Goal: Task Accomplishment & Management: Use online tool/utility

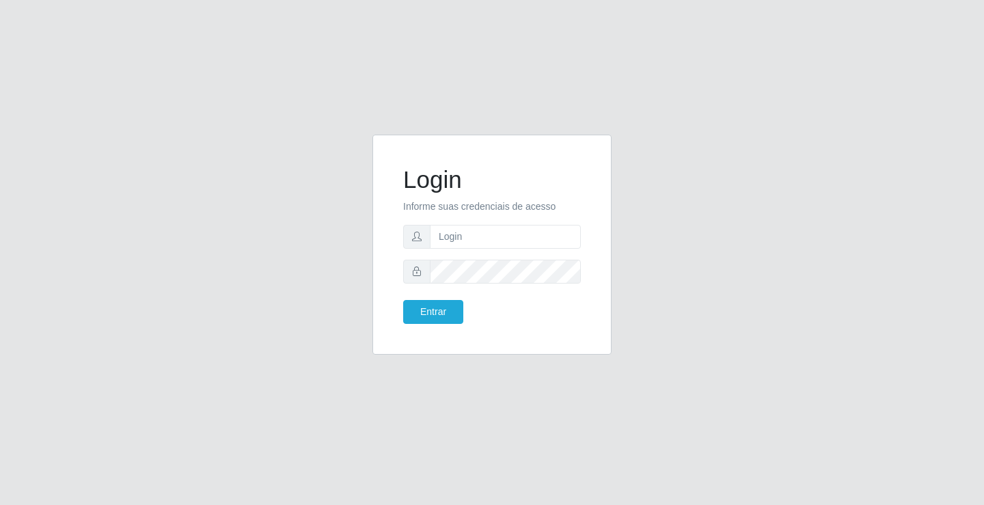
click at [543, 237] on input "text" at bounding box center [505, 237] width 151 height 24
type input "william@ideal"
click at [403, 300] on button "Entrar" at bounding box center [433, 312] width 60 height 24
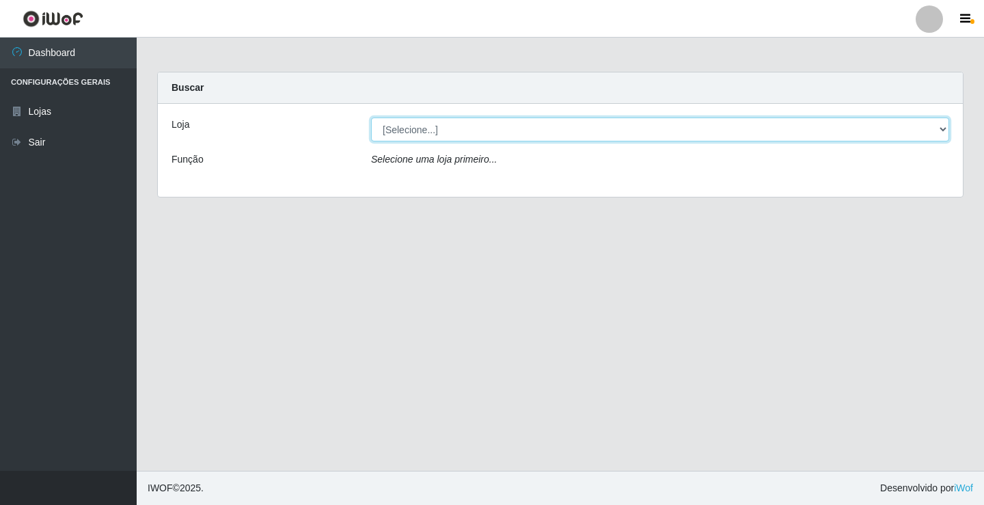
click at [645, 133] on select "[Selecione...] Ideal - Conceição" at bounding box center [660, 130] width 578 height 24
select select "231"
click at [371, 118] on select "[Selecione...] Ideal - Conceição" at bounding box center [660, 130] width 578 height 24
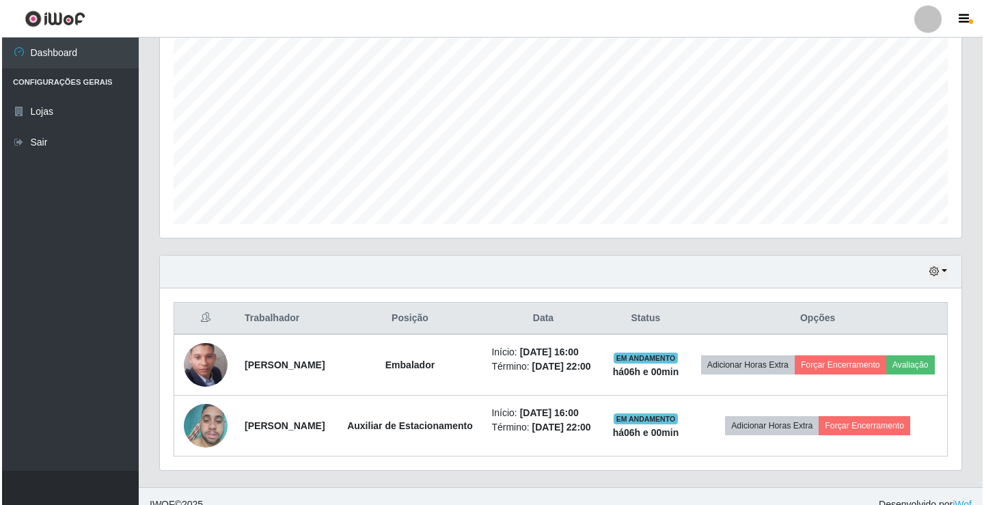
scroll to position [301, 0]
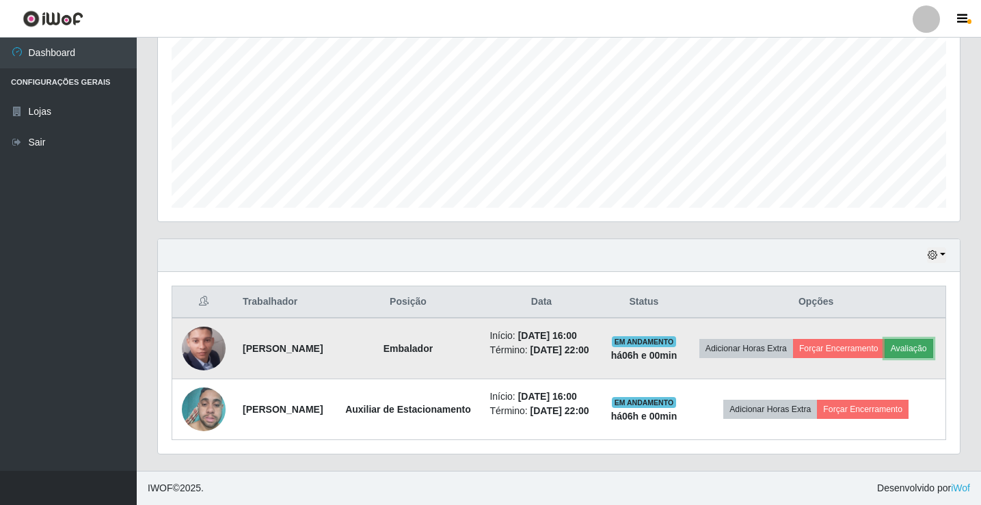
click at [885, 340] on button "Avaliação" at bounding box center [909, 348] width 49 height 19
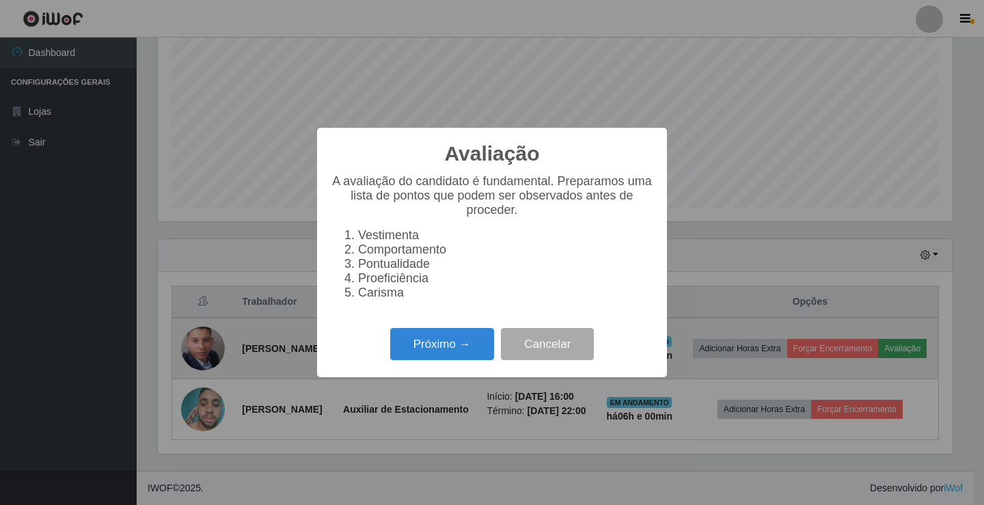
scroll to position [284, 795]
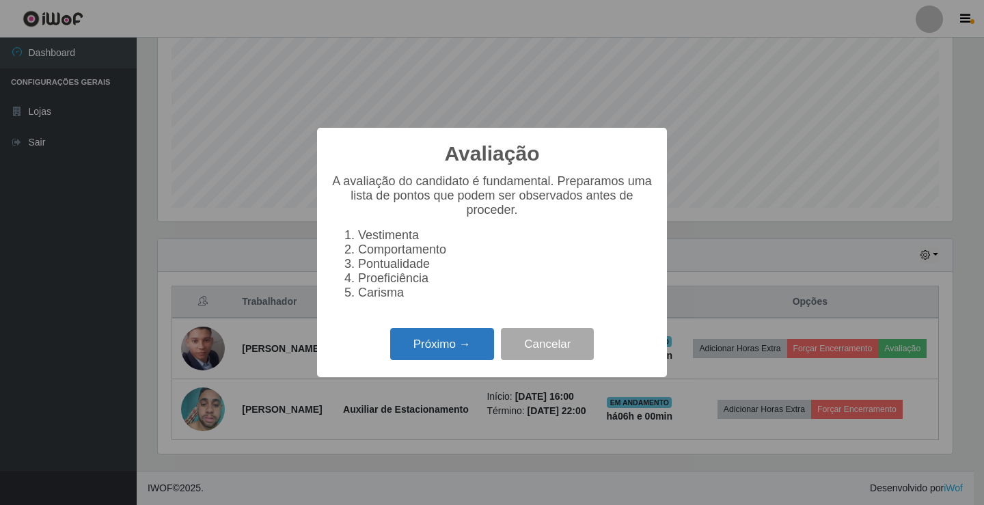
click at [433, 346] on button "Próximo →" at bounding box center [442, 344] width 104 height 32
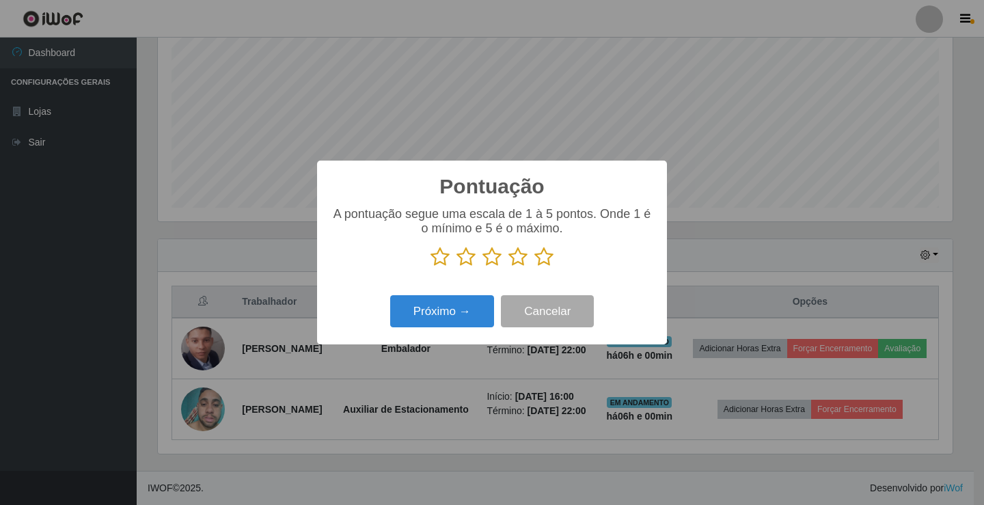
scroll to position [220, 0]
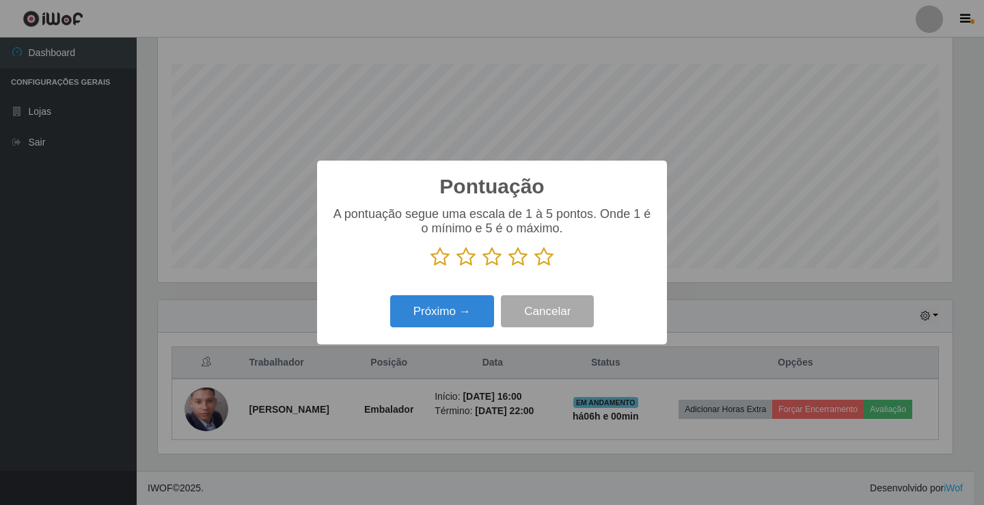
click at [544, 257] on icon at bounding box center [544, 257] width 19 height 21
click at [535, 267] on input "radio" at bounding box center [535, 267] width 0 height 0
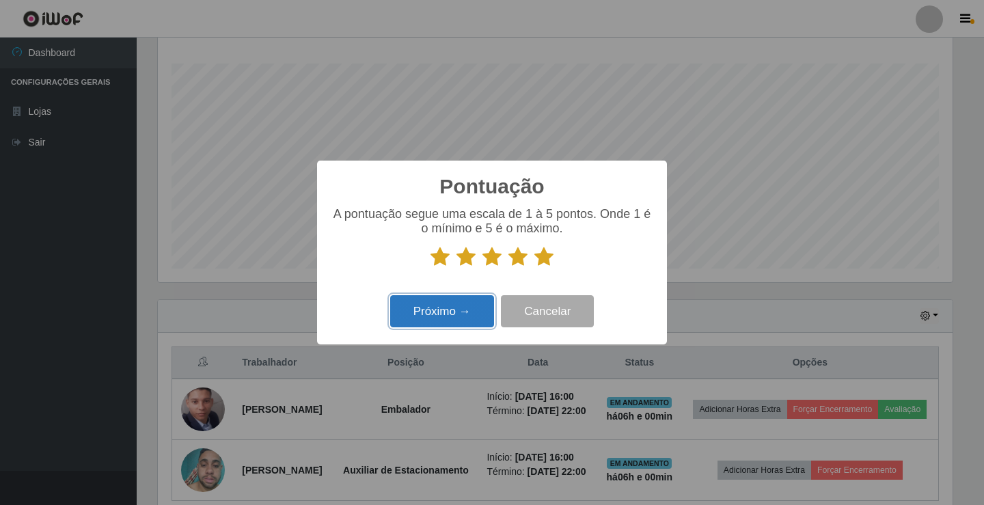
click at [449, 310] on button "Próximo →" at bounding box center [442, 311] width 104 height 32
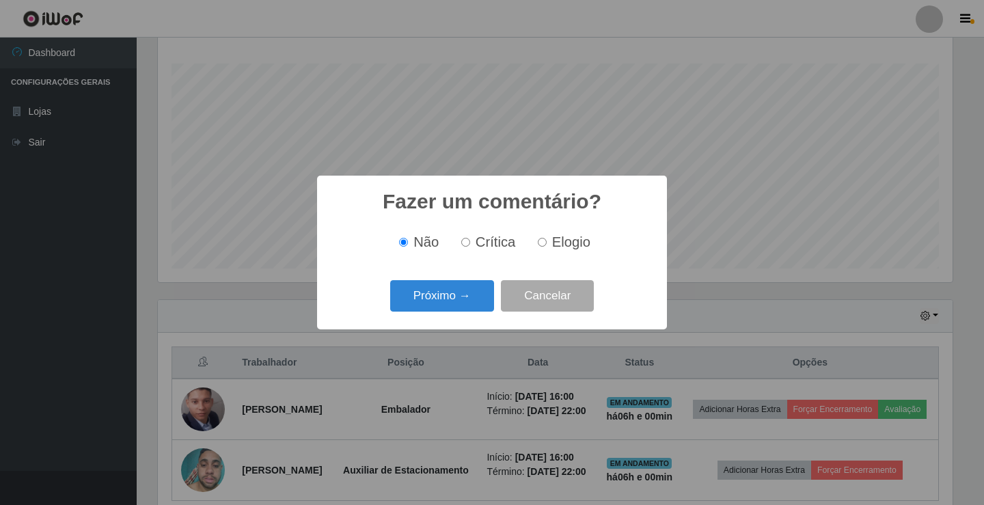
scroll to position [683348, 682837]
click at [450, 309] on button "Próximo →" at bounding box center [442, 296] width 104 height 32
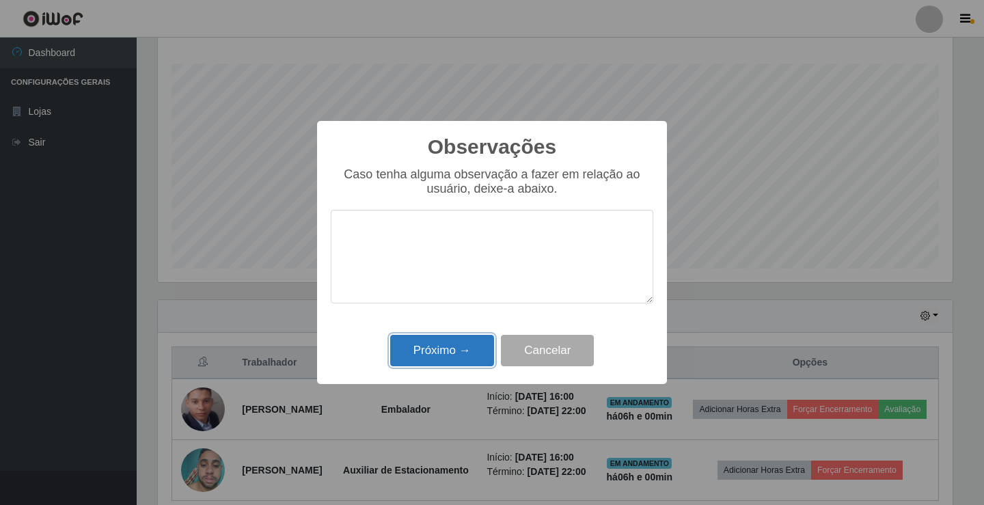
click at [450, 340] on button "Próximo →" at bounding box center [442, 351] width 104 height 32
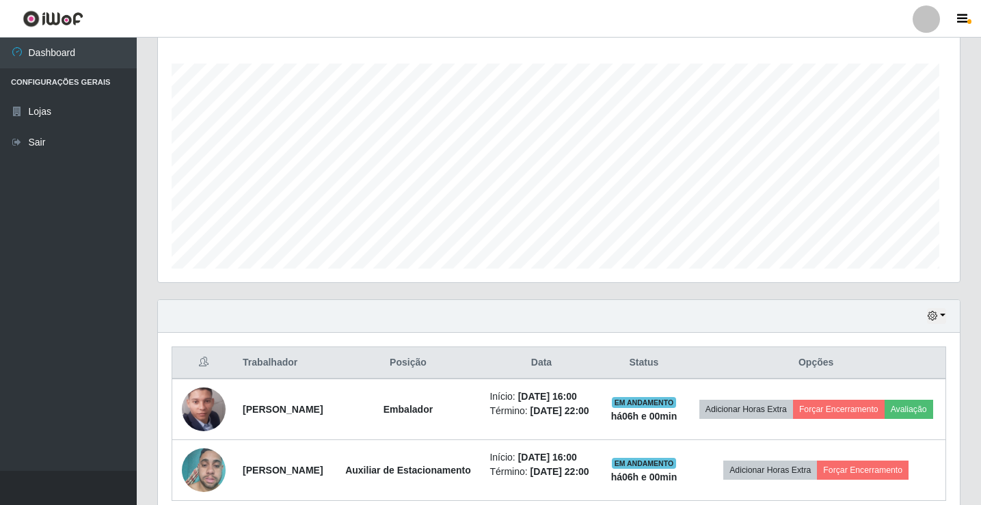
scroll to position [284, 802]
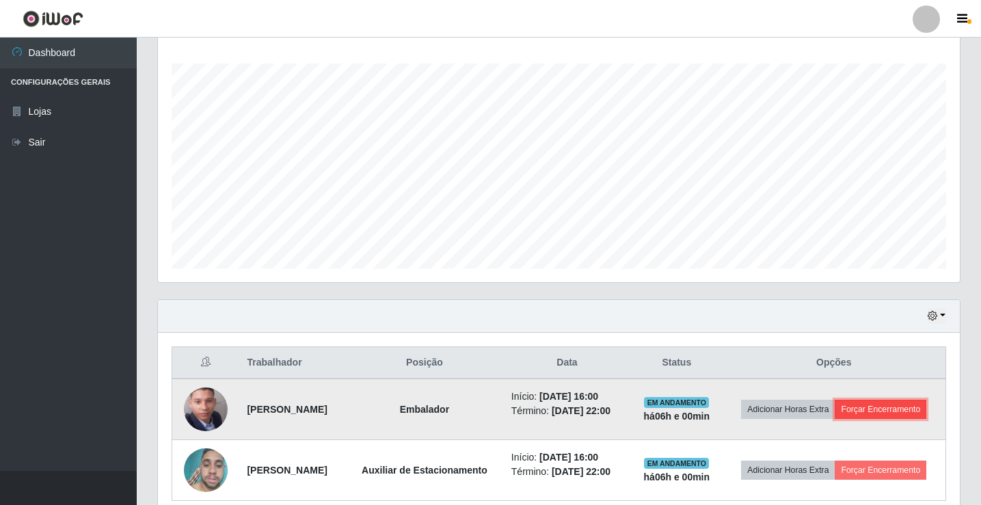
click at [925, 402] on button "Forçar Encerramento" at bounding box center [881, 409] width 92 height 19
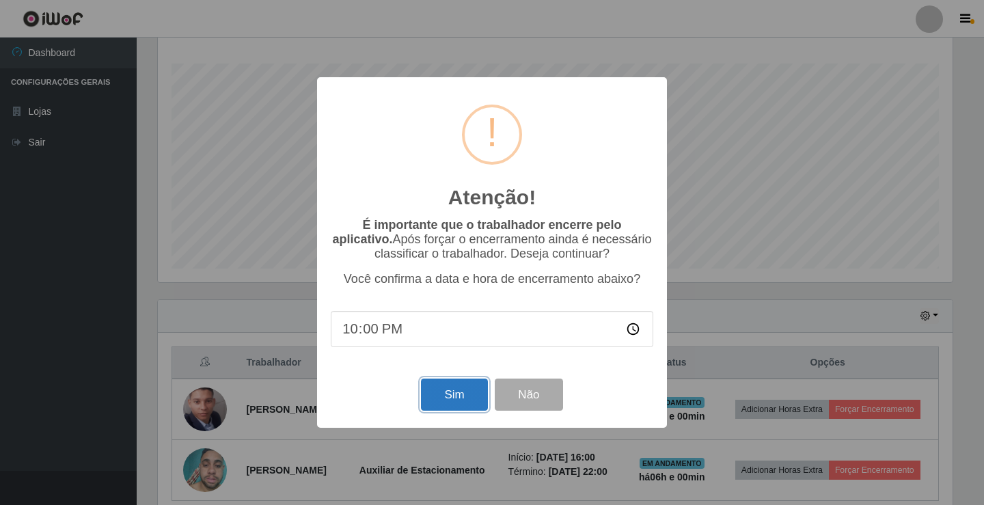
click at [479, 391] on button "Sim" at bounding box center [454, 395] width 66 height 32
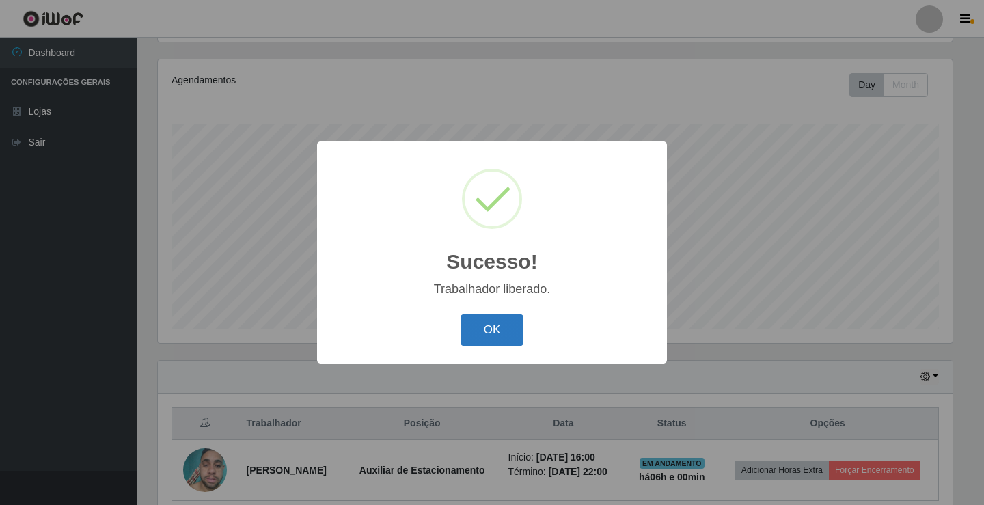
click at [504, 328] on button "OK" at bounding box center [493, 330] width 64 height 32
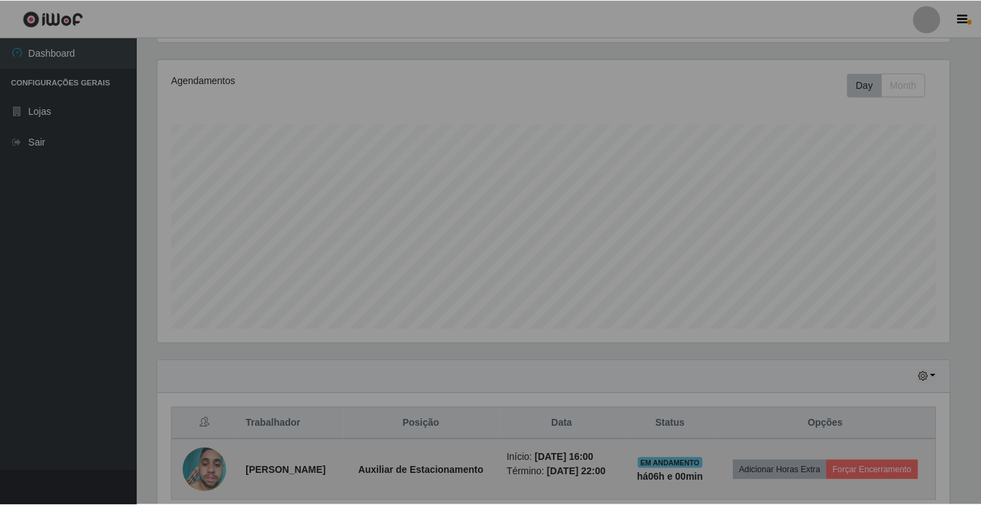
scroll to position [284, 802]
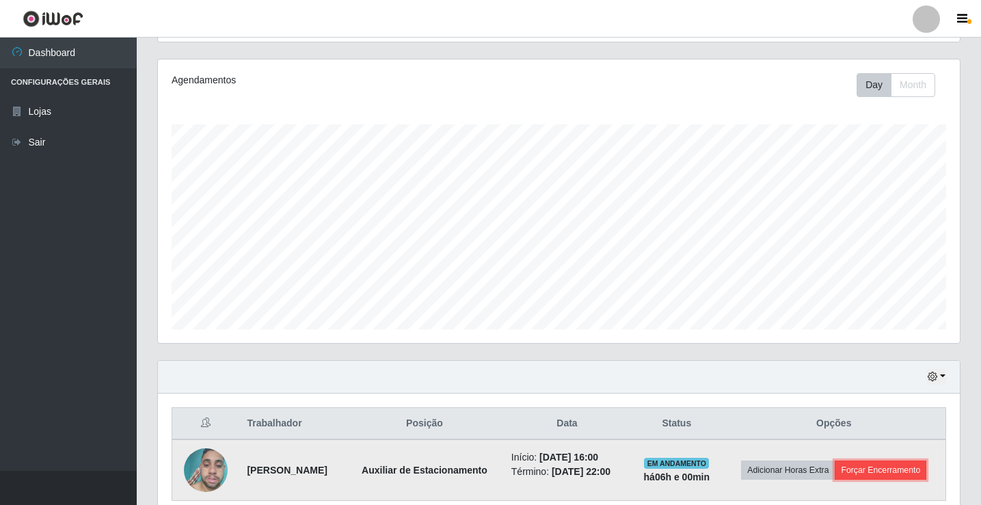
click at [851, 470] on button "Forçar Encerramento" at bounding box center [881, 470] width 92 height 19
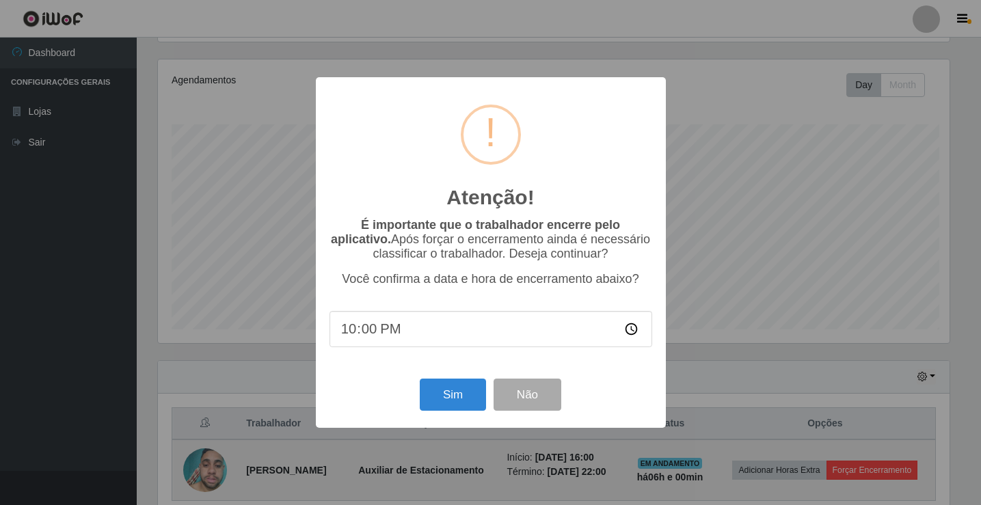
scroll to position [284, 795]
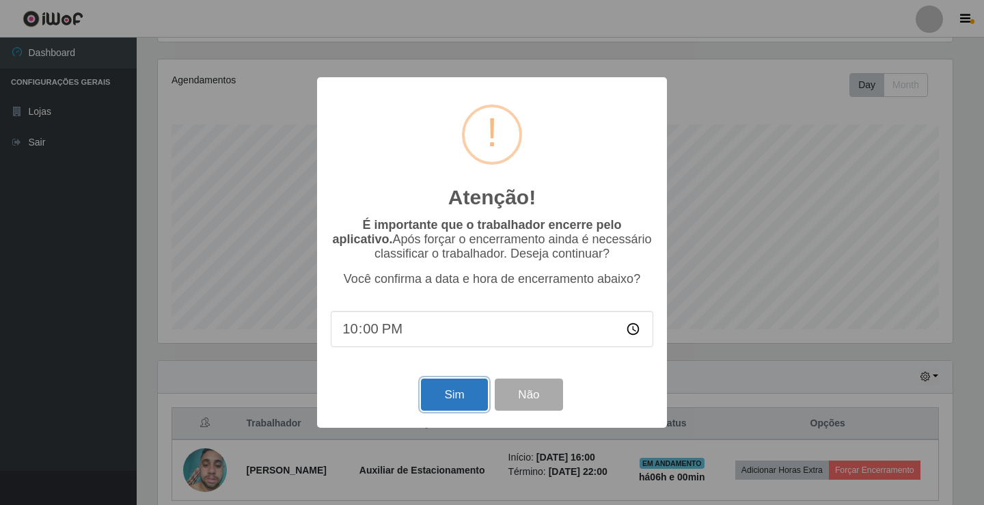
click at [440, 406] on button "Sim" at bounding box center [454, 395] width 66 height 32
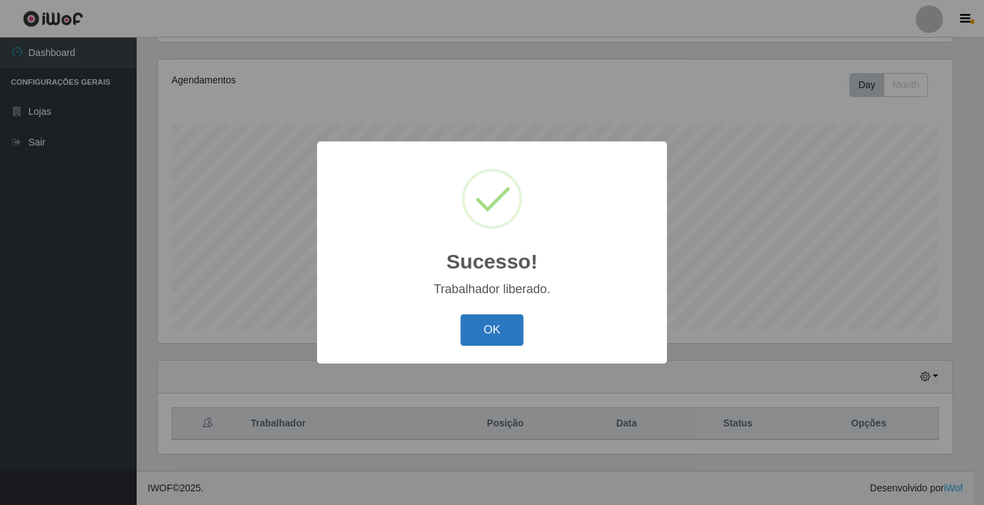
click at [487, 334] on button "OK" at bounding box center [493, 330] width 64 height 32
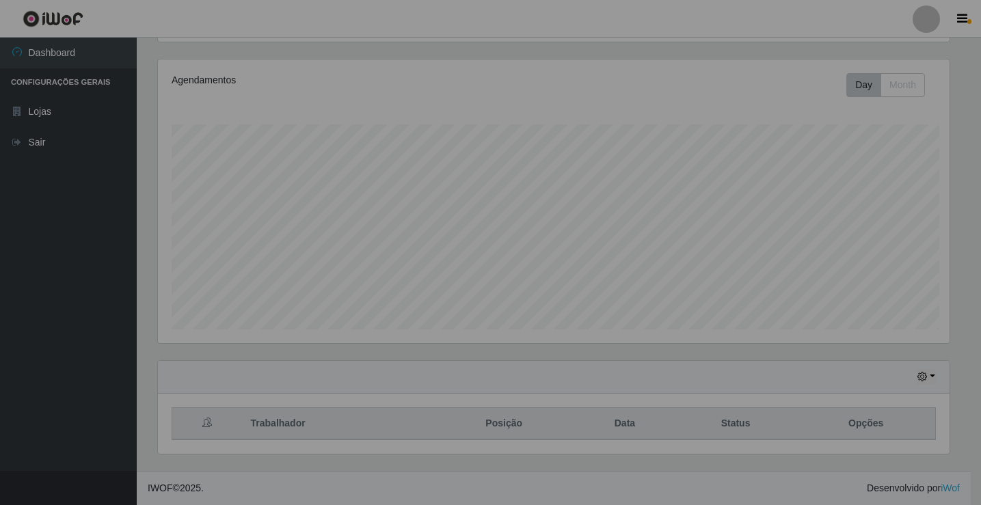
scroll to position [284, 802]
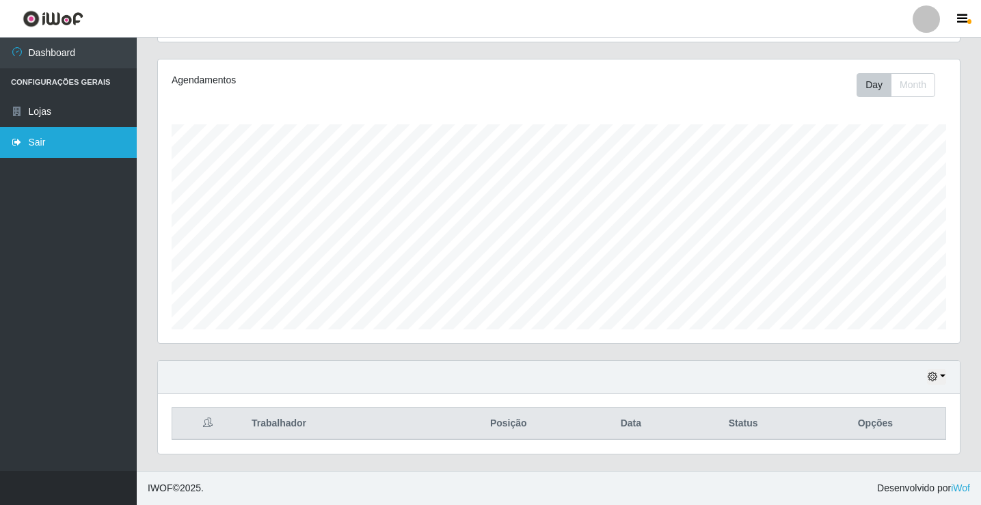
click at [35, 151] on link "Sair" at bounding box center [68, 142] width 137 height 31
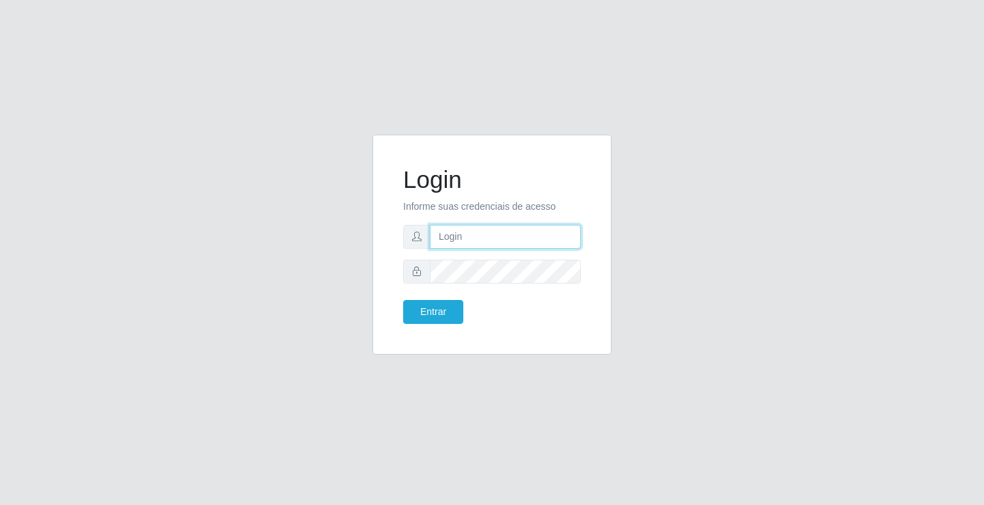
click at [474, 233] on input "text" at bounding box center [505, 237] width 151 height 24
type input "paulo@ideal"
click at [444, 309] on button "Entrar" at bounding box center [433, 312] width 60 height 24
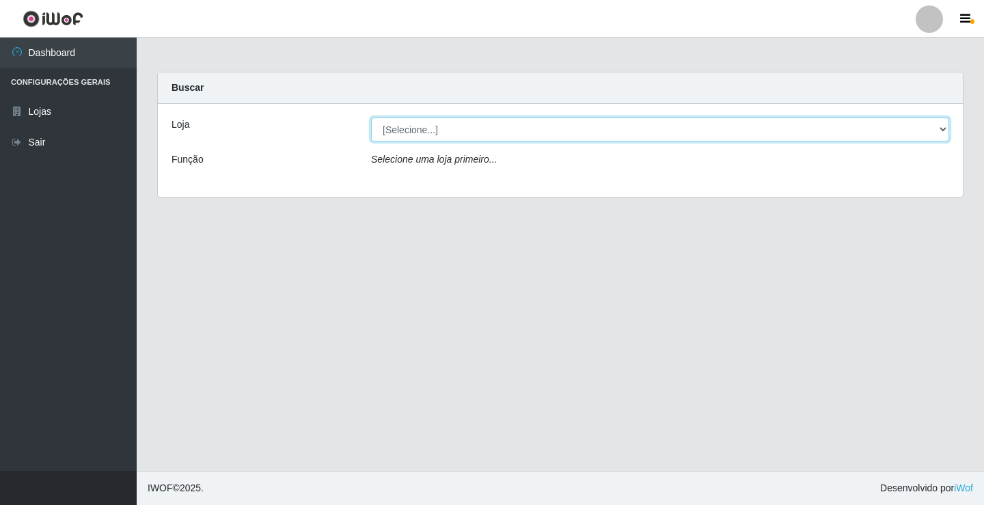
click at [470, 126] on select "[Selecione...] Ideal - Conceição" at bounding box center [660, 130] width 578 height 24
select select "231"
click at [371, 118] on select "[Selecione...] Ideal - Conceição" at bounding box center [660, 130] width 578 height 24
